Goal: Task Accomplishment & Management: Manage account settings

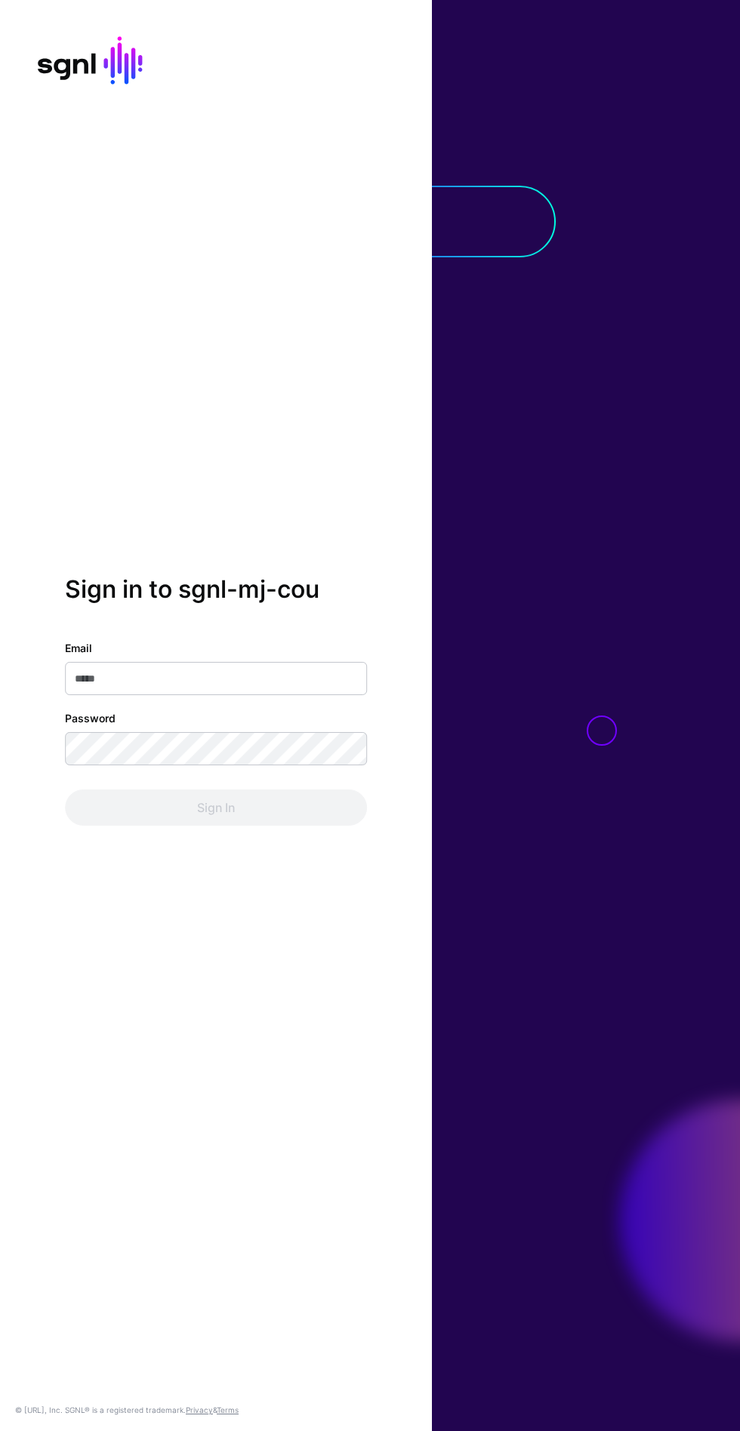
click at [92, 695] on input "Email" at bounding box center [216, 678] width 302 height 33
click at [65, 790] on button "Sign In" at bounding box center [216, 808] width 302 height 36
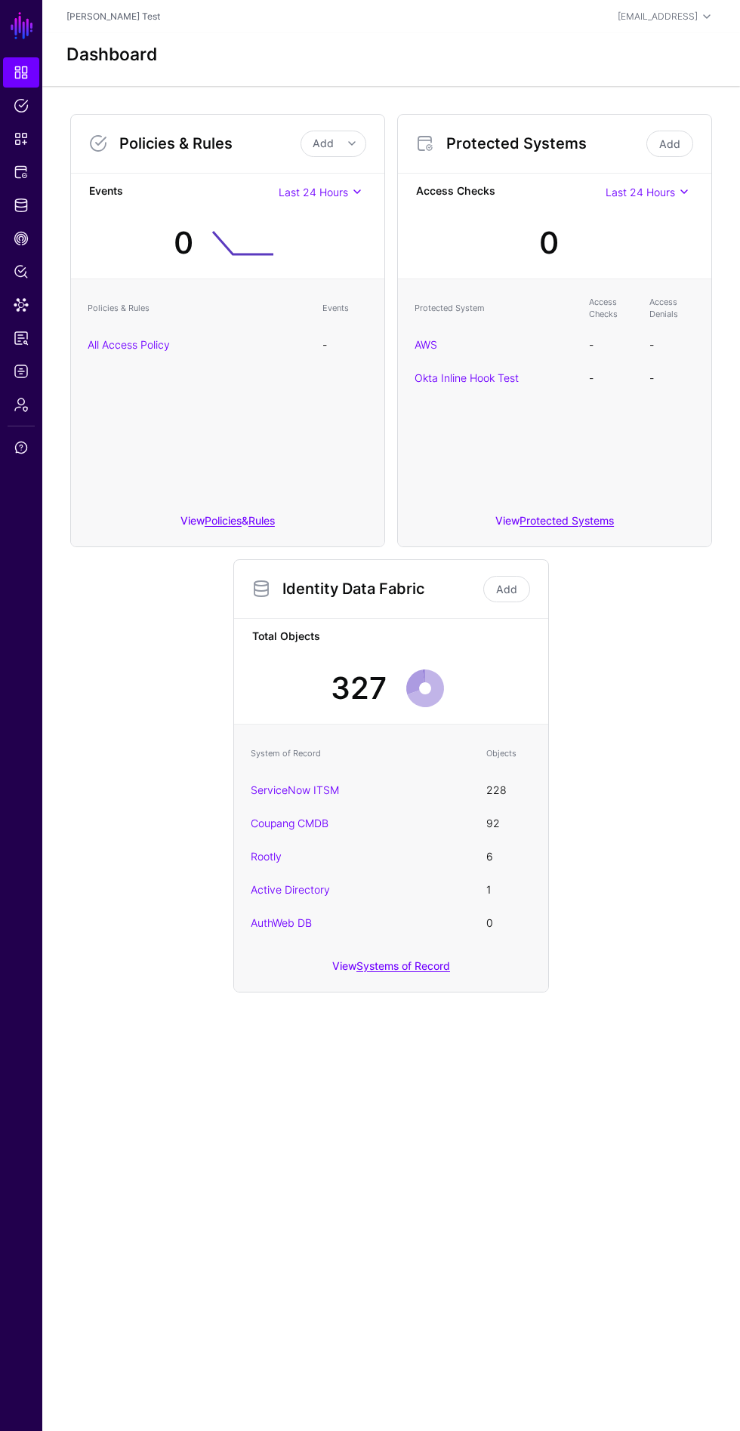
click at [362, 965] on link "Systems of Record" at bounding box center [403, 965] width 94 height 13
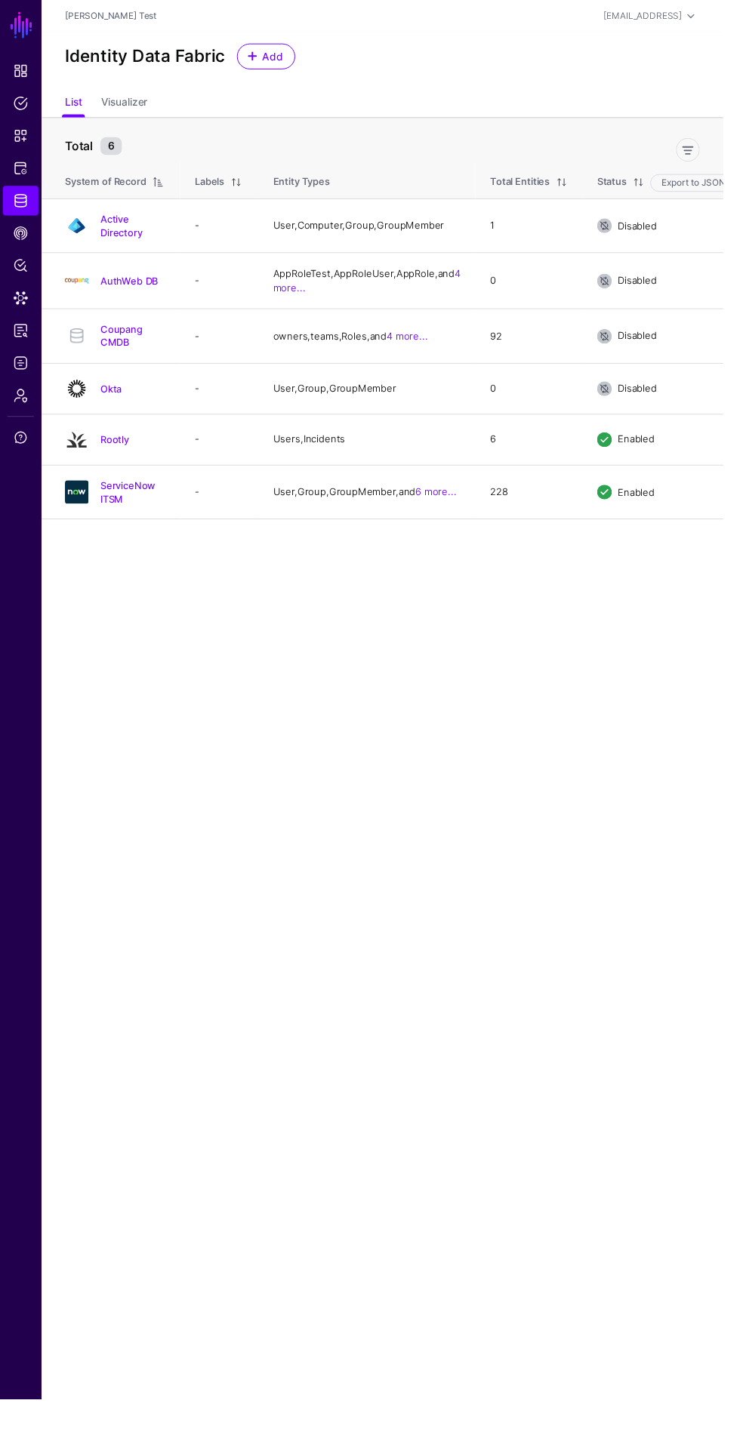
click at [143, 516] on link "ServiceNow ITSM" at bounding box center [131, 504] width 57 height 26
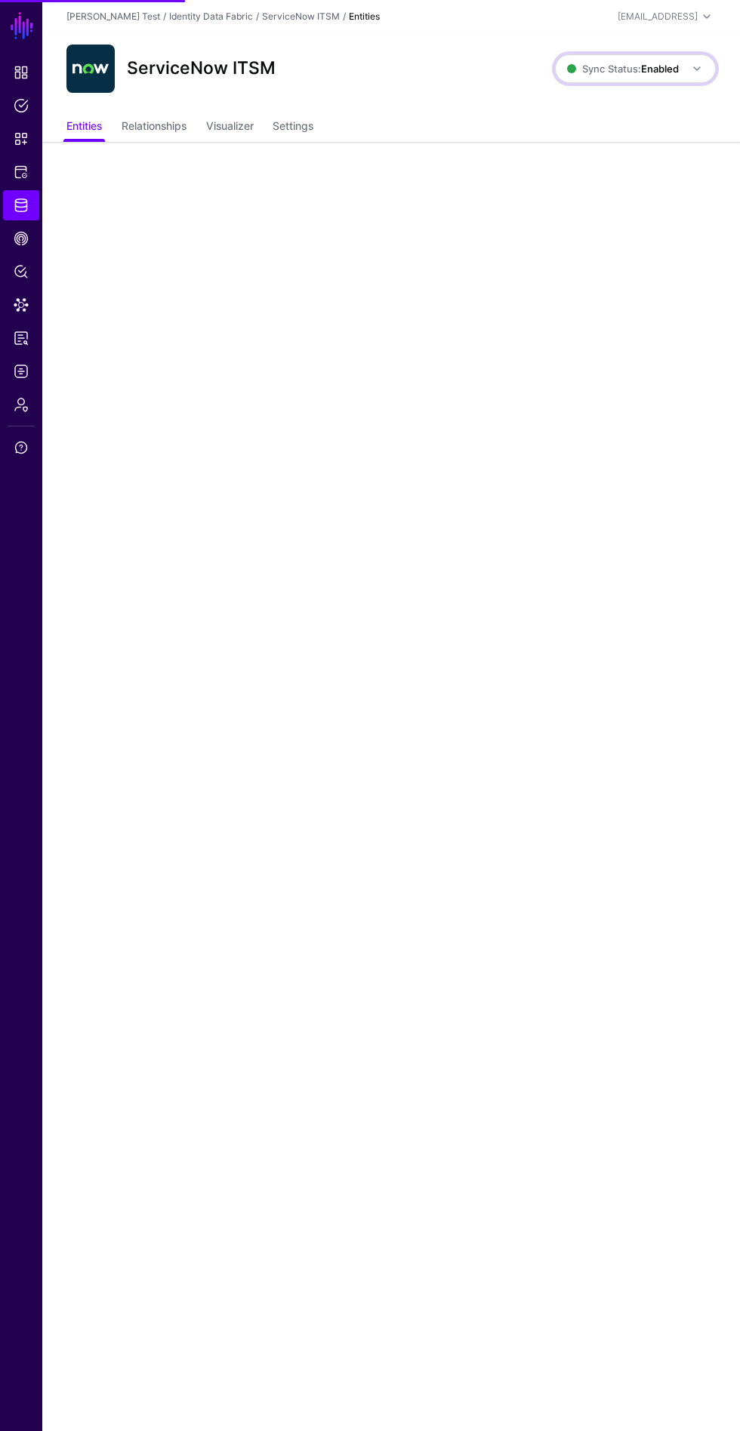
click at [609, 77] on span "Sync Status: Enabled" at bounding box center [636, 69] width 139 height 18
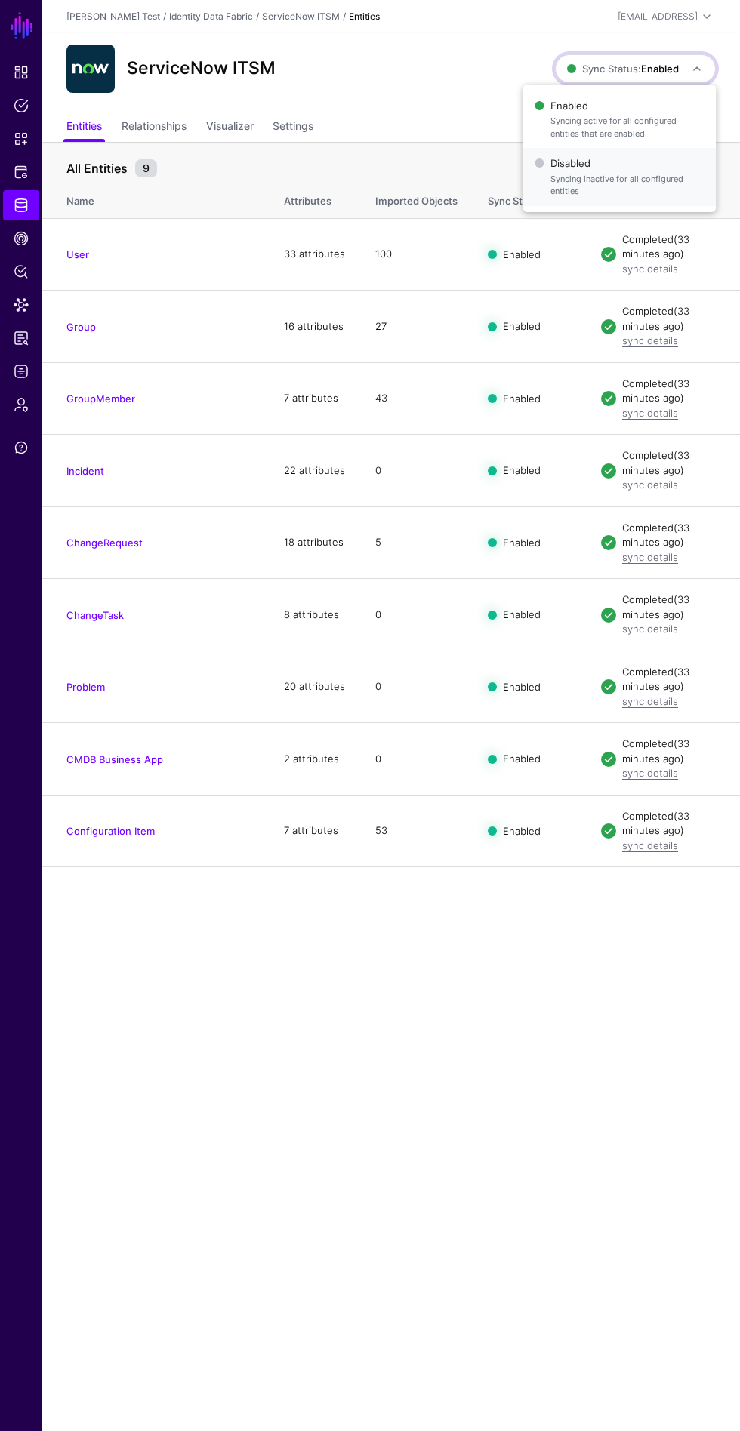
click at [568, 180] on span "Syncing inactive for all configured entities" at bounding box center [627, 185] width 154 height 25
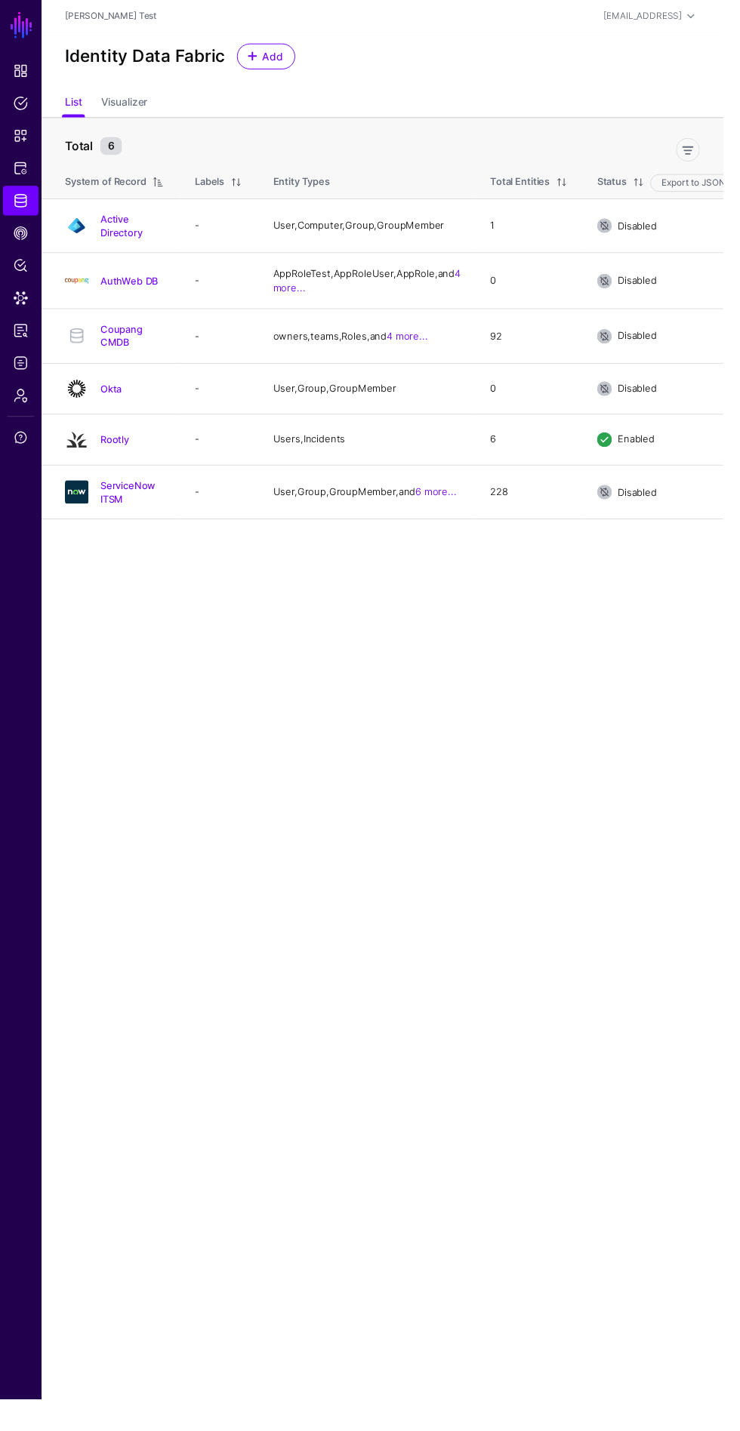
click at [111, 456] on link "Rootly" at bounding box center [117, 450] width 29 height 12
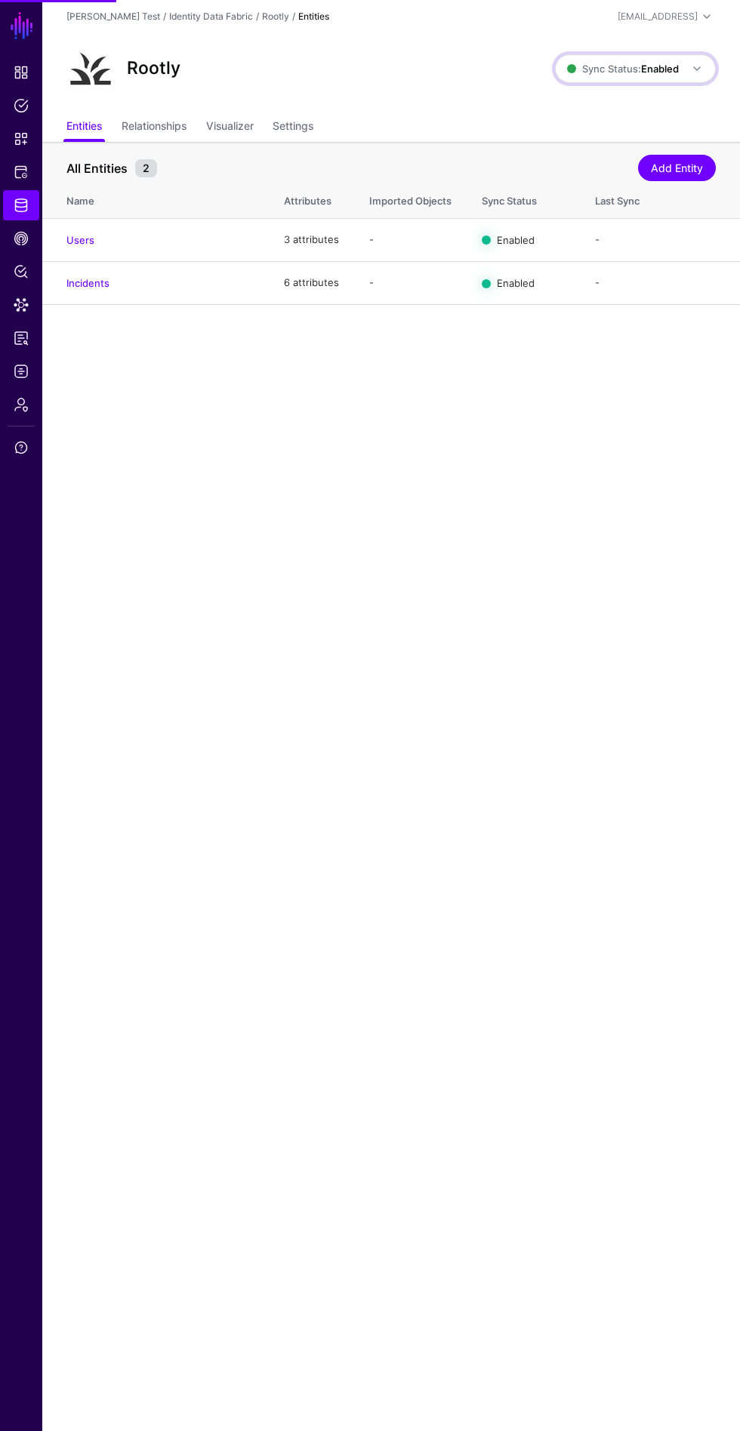
click at [568, 69] on span "Sync Status: Enabled" at bounding box center [623, 69] width 112 height 12
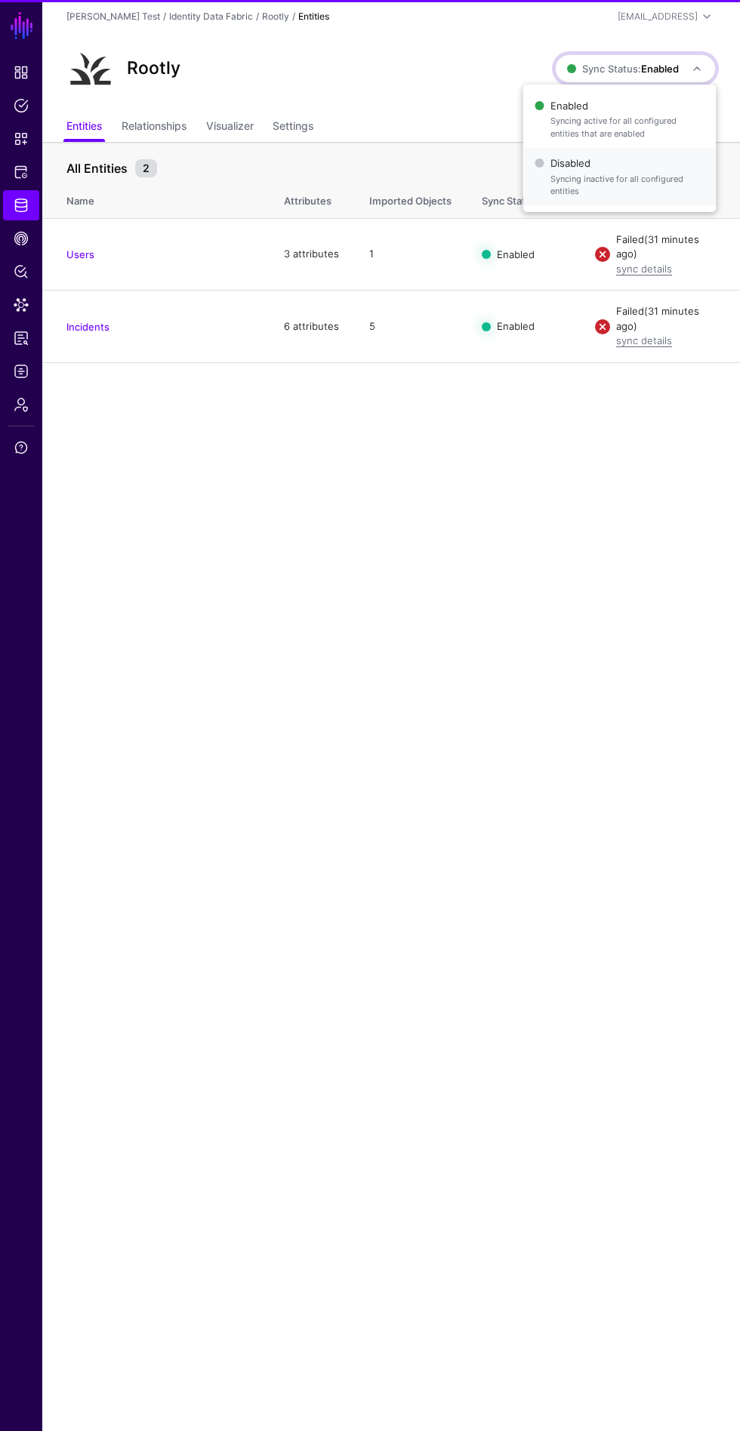
click at [537, 191] on span "Disabled Syncing inactive for all configured entities" at bounding box center [619, 176] width 169 height 49
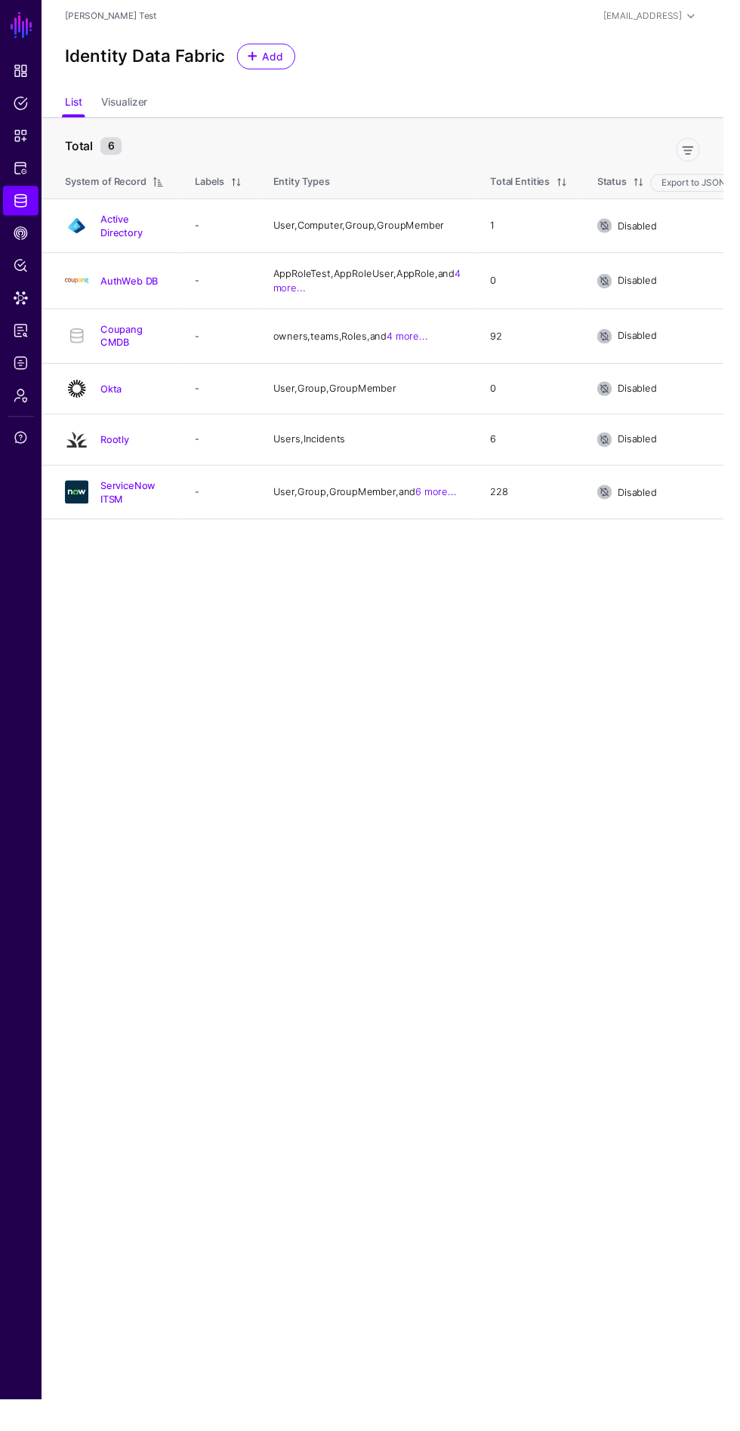
click at [20, 184] on link "Protected Systems" at bounding box center [21, 172] width 36 height 30
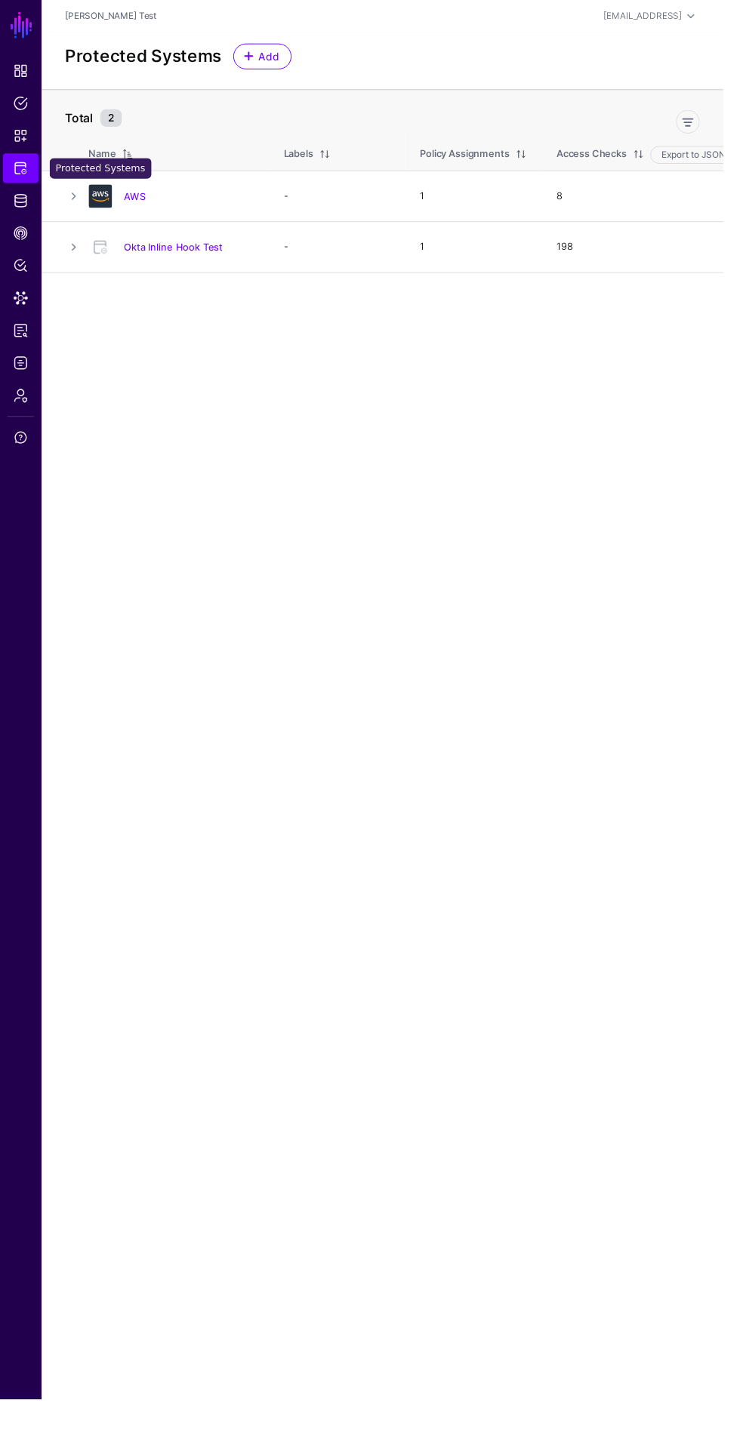
click at [19, 150] on link "Snippets" at bounding box center [21, 139] width 36 height 30
